Goal: Check status: Check status

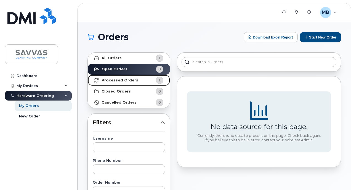
click at [119, 80] on strong "Processed Orders" at bounding box center [120, 80] width 37 height 4
